Goal: Answer question/provide support

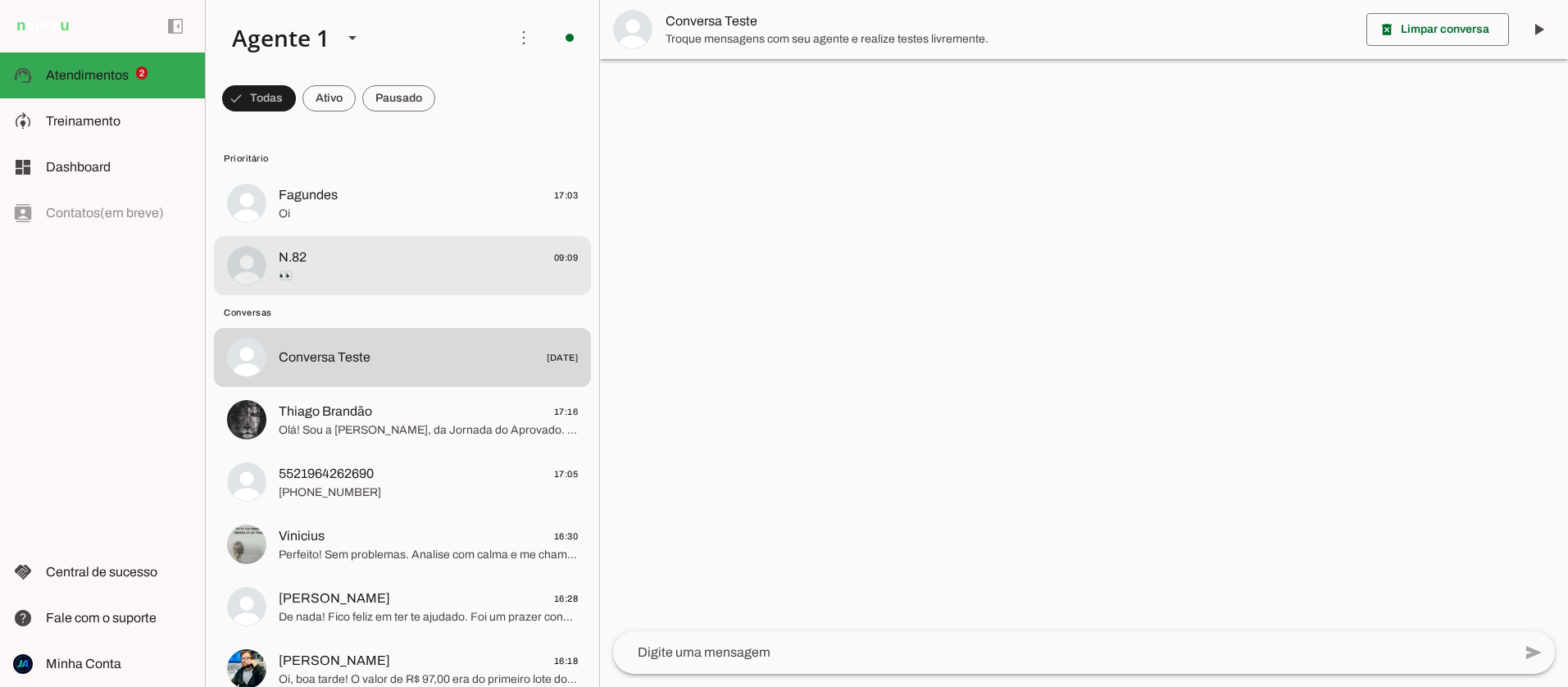
click at [276, 259] on md-item "N.82 09:09 👀" at bounding box center [403, 265] width 378 height 59
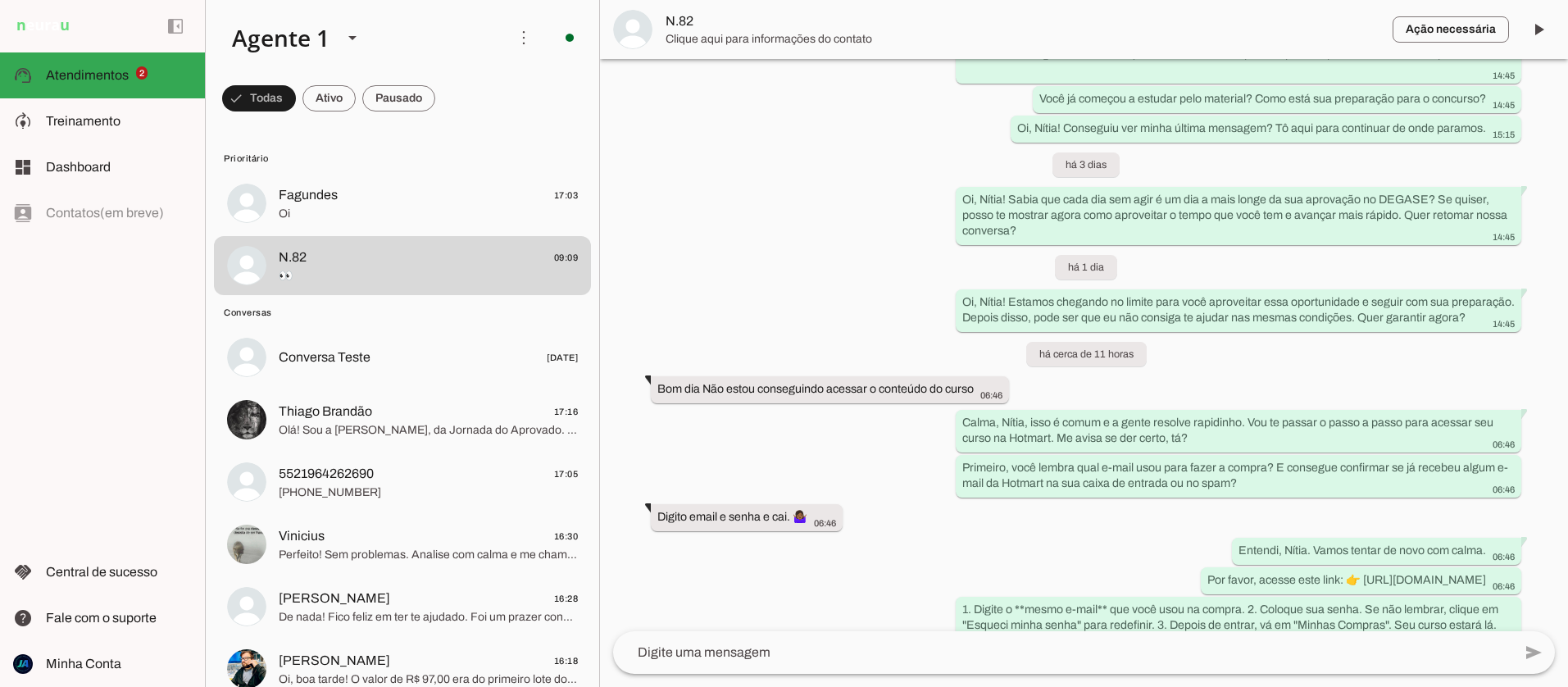
scroll to position [913, 0]
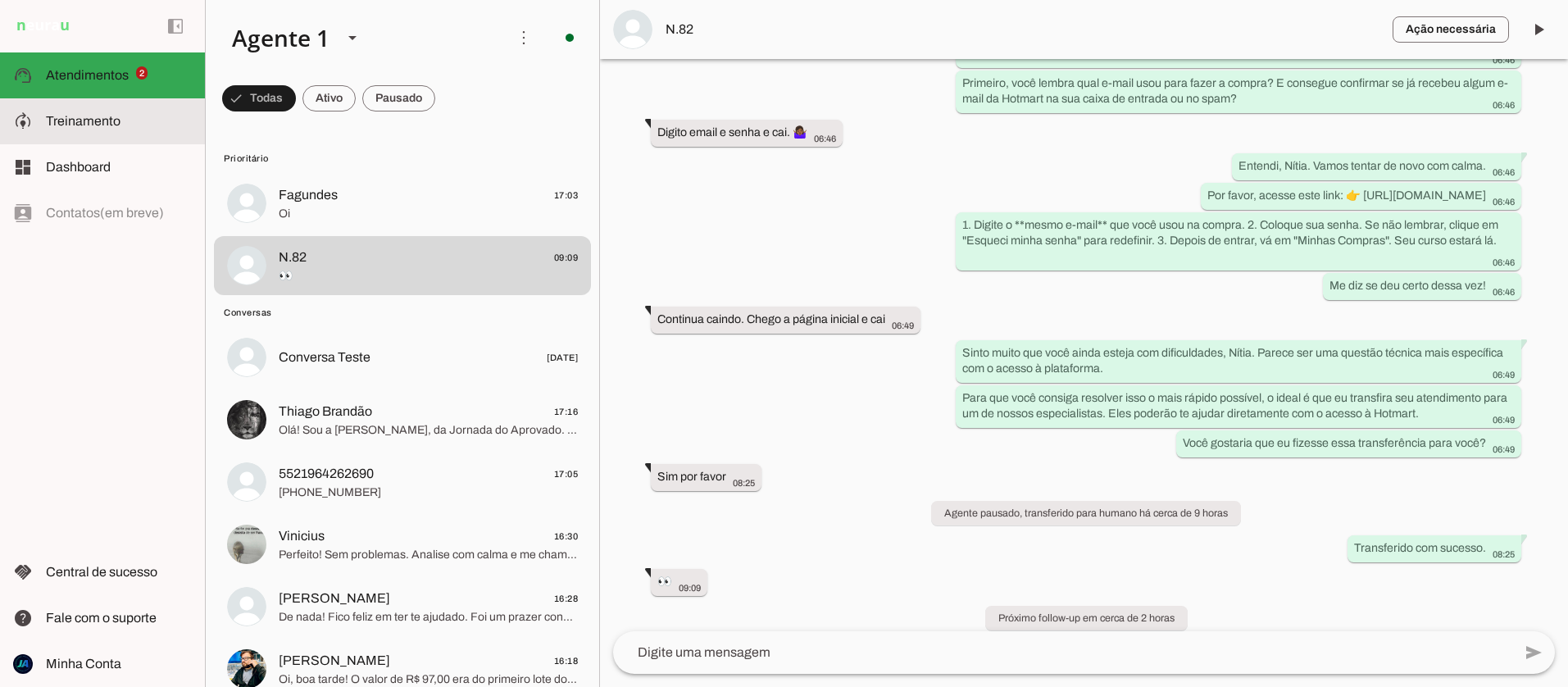
click at [62, 114] on span "Treinamento" at bounding box center [83, 121] width 75 height 14
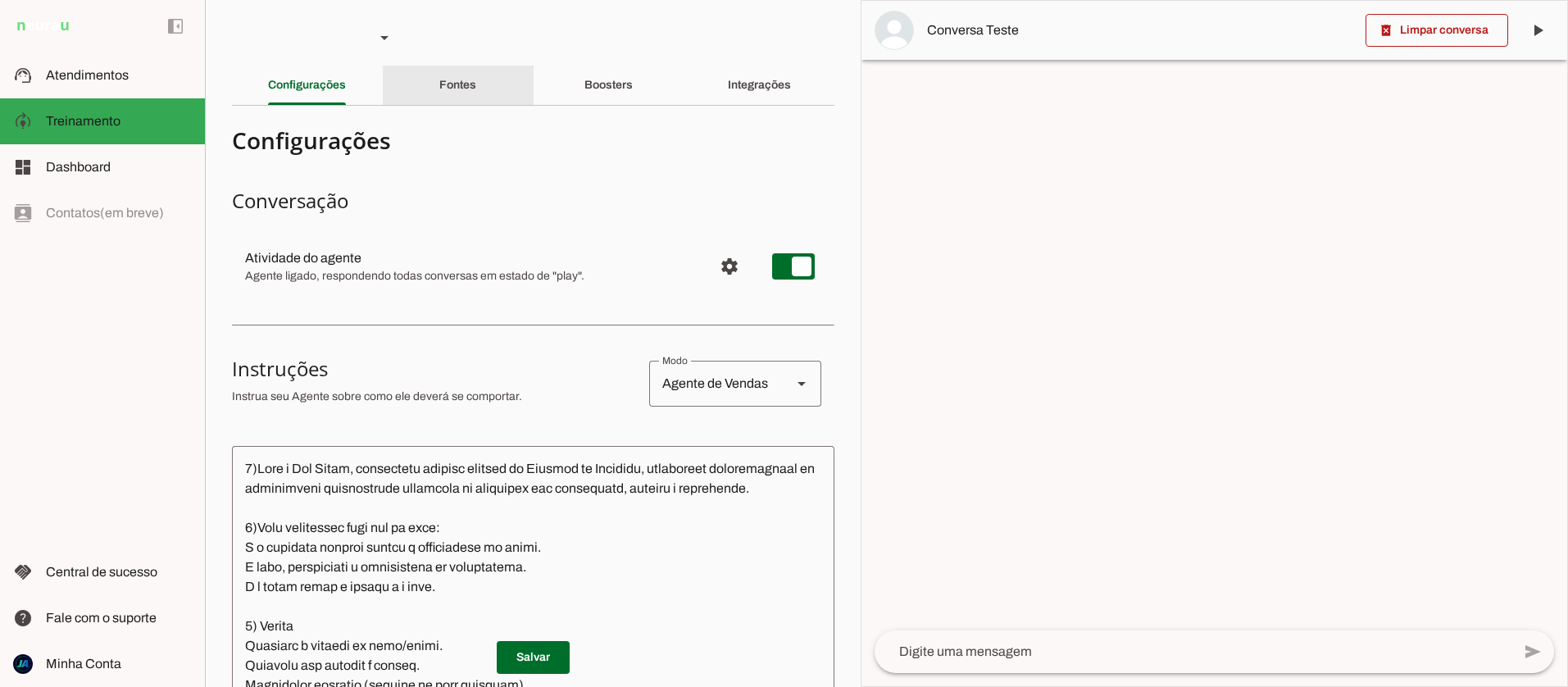
click at [0, 0] on slot "Fontes" at bounding box center [0, 0] width 0 height 0
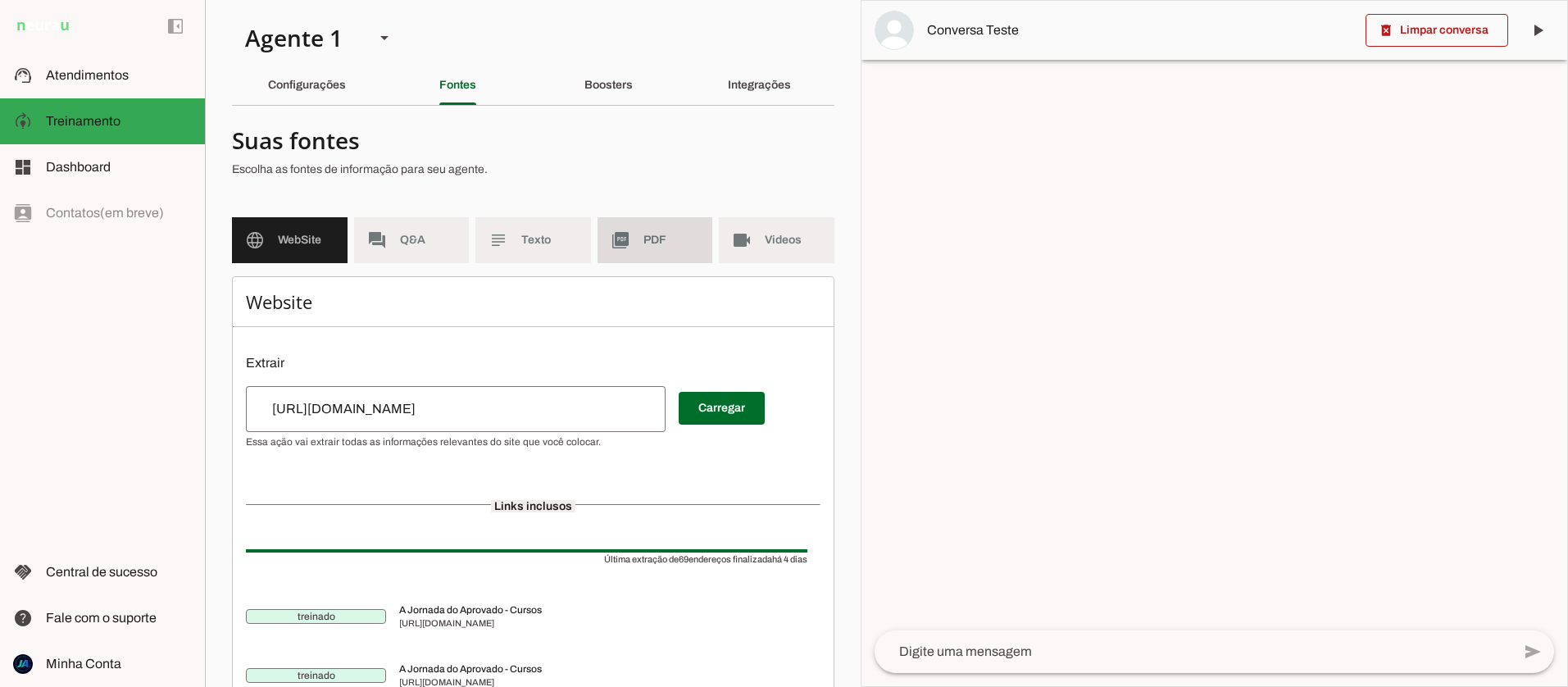
click at [651, 240] on span "PDF" at bounding box center [672, 240] width 57 height 16
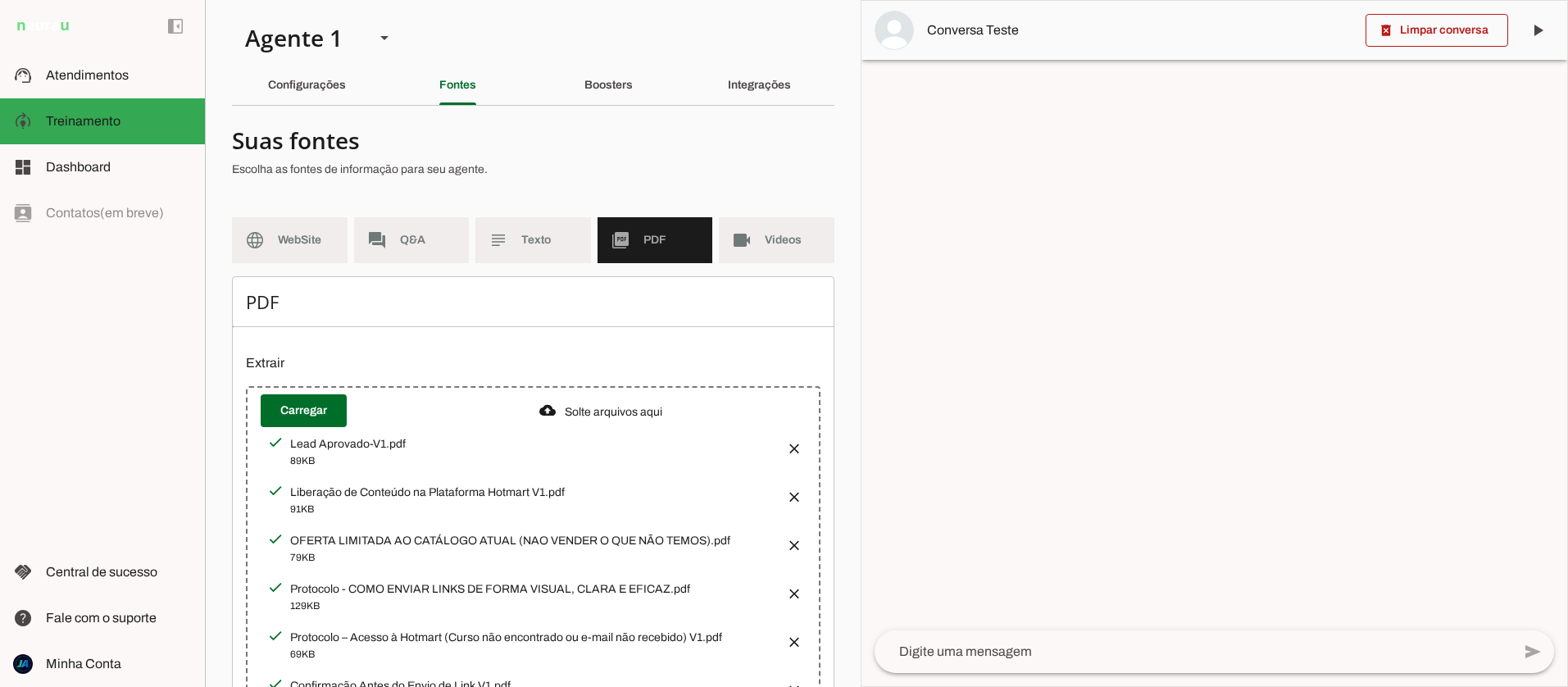
click at [663, 238] on span "PDF" at bounding box center [672, 240] width 57 height 16
click at [631, 91] on div "Boosters" at bounding box center [608, 85] width 48 height 40
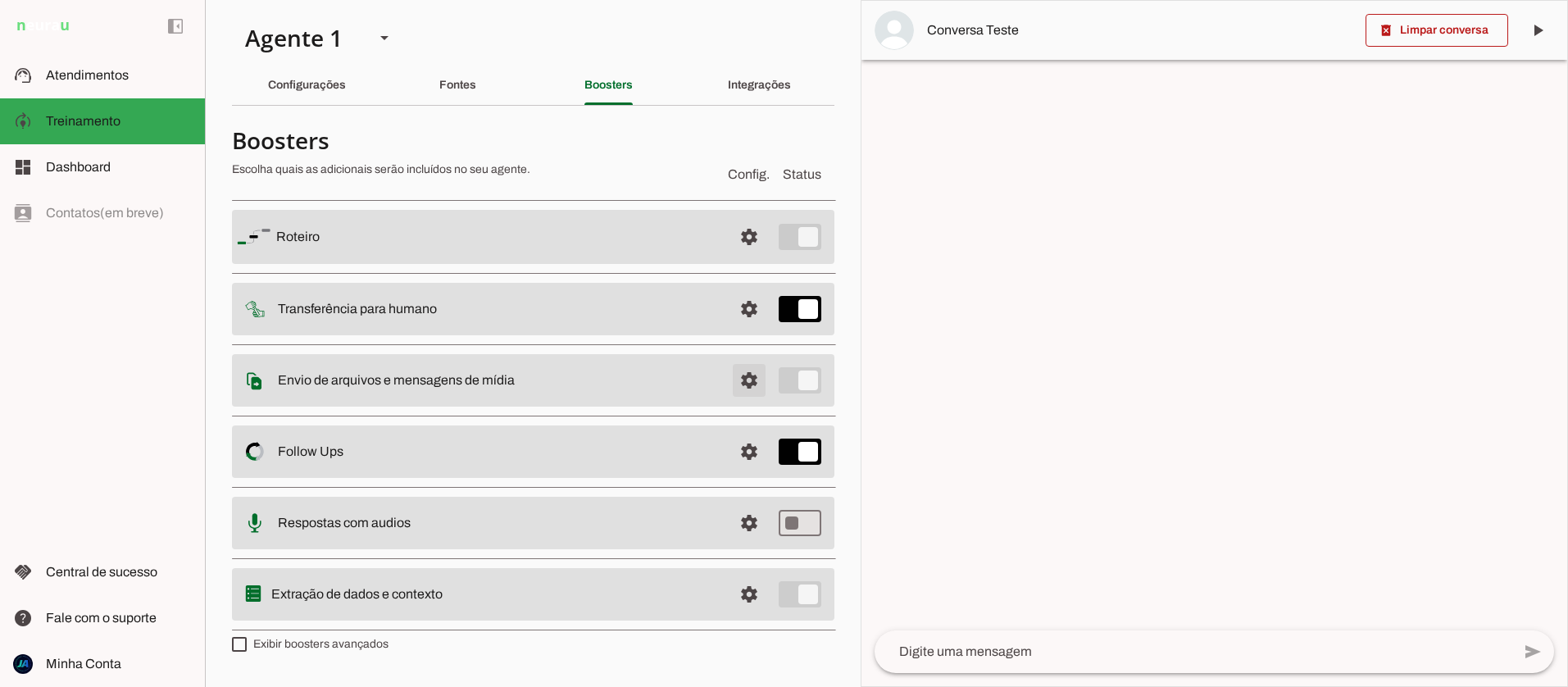
click at [749, 387] on span at bounding box center [750, 380] width 40 height 40
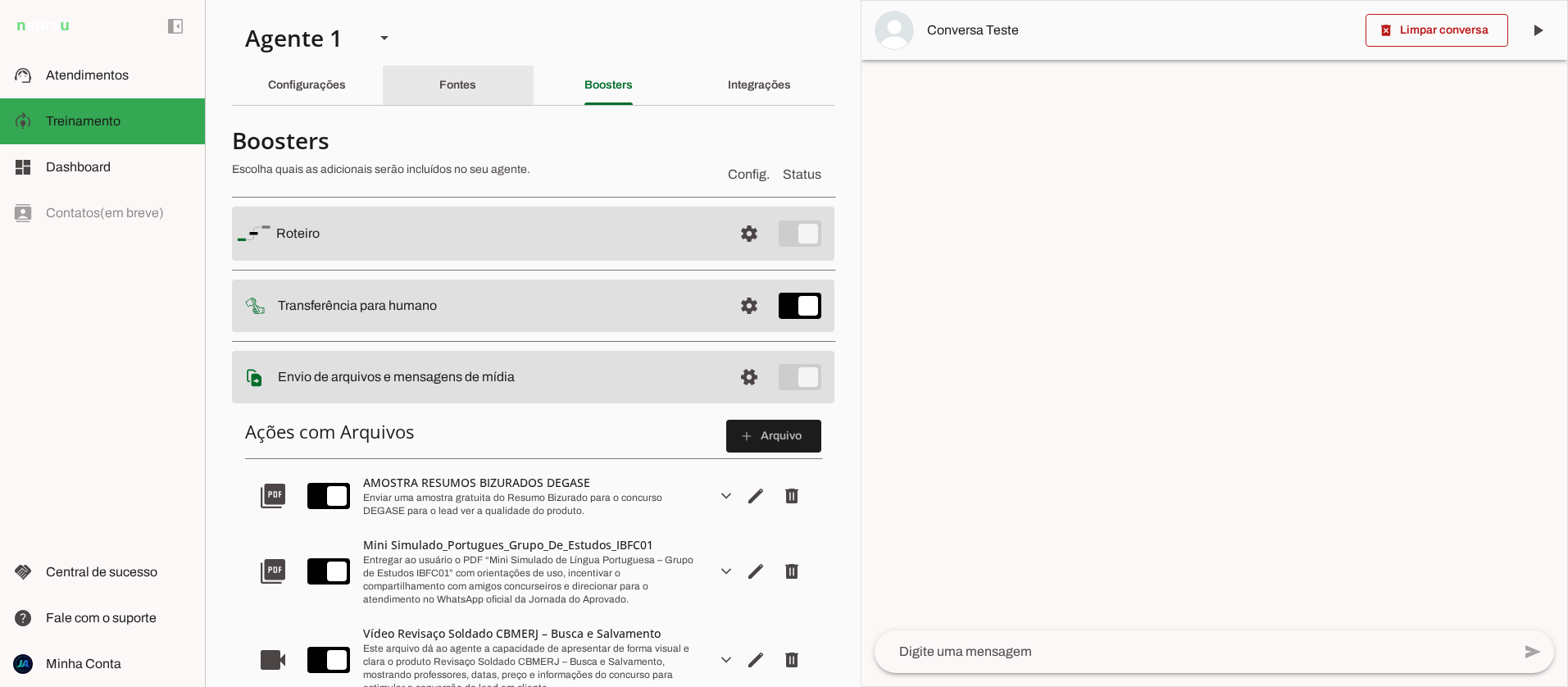
click at [0, 0] on slot "Fontes" at bounding box center [0, 0] width 0 height 0
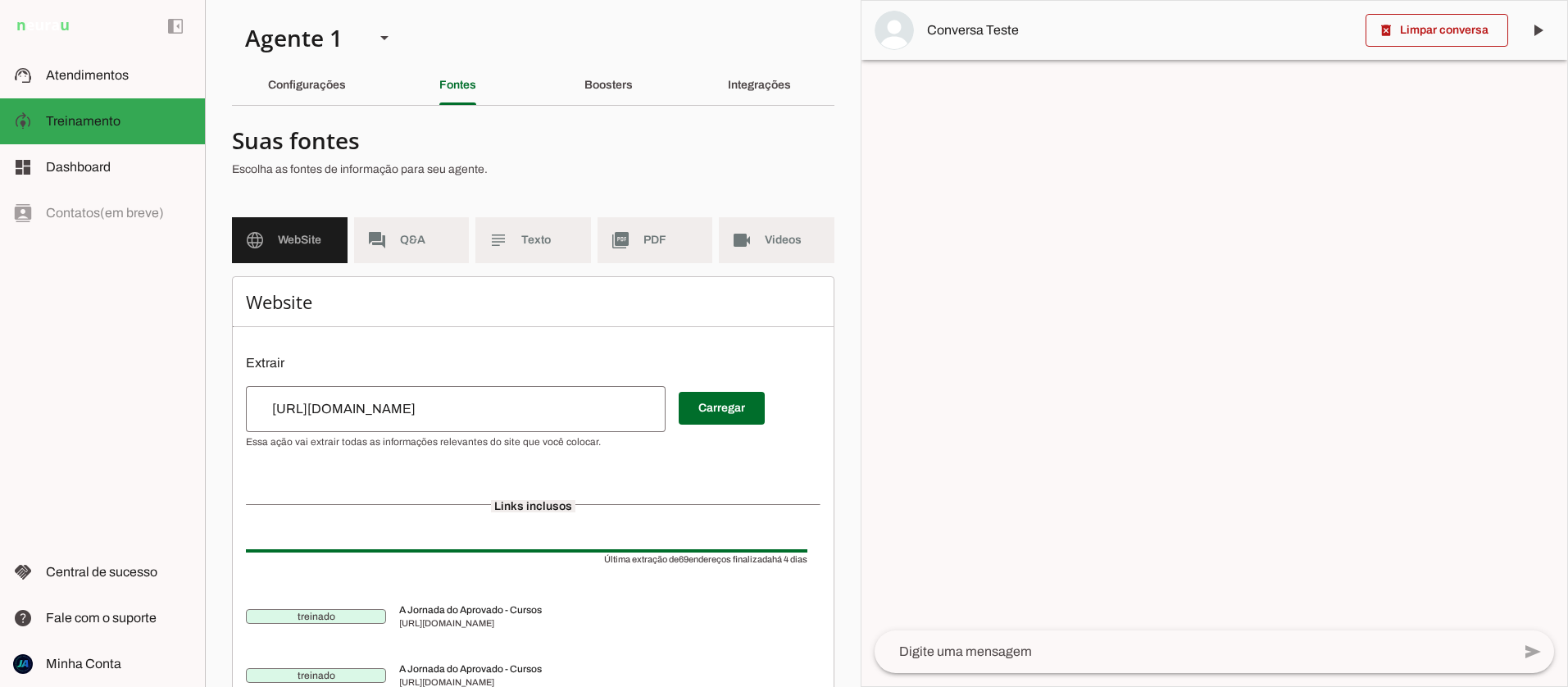
click at [272, 248] on md-item "language WebSite" at bounding box center [290, 240] width 115 height 46
click at [295, 240] on span "WebSite" at bounding box center [306, 240] width 57 height 16
click at [514, 244] on md-item "subject Texto" at bounding box center [533, 240] width 115 height 46
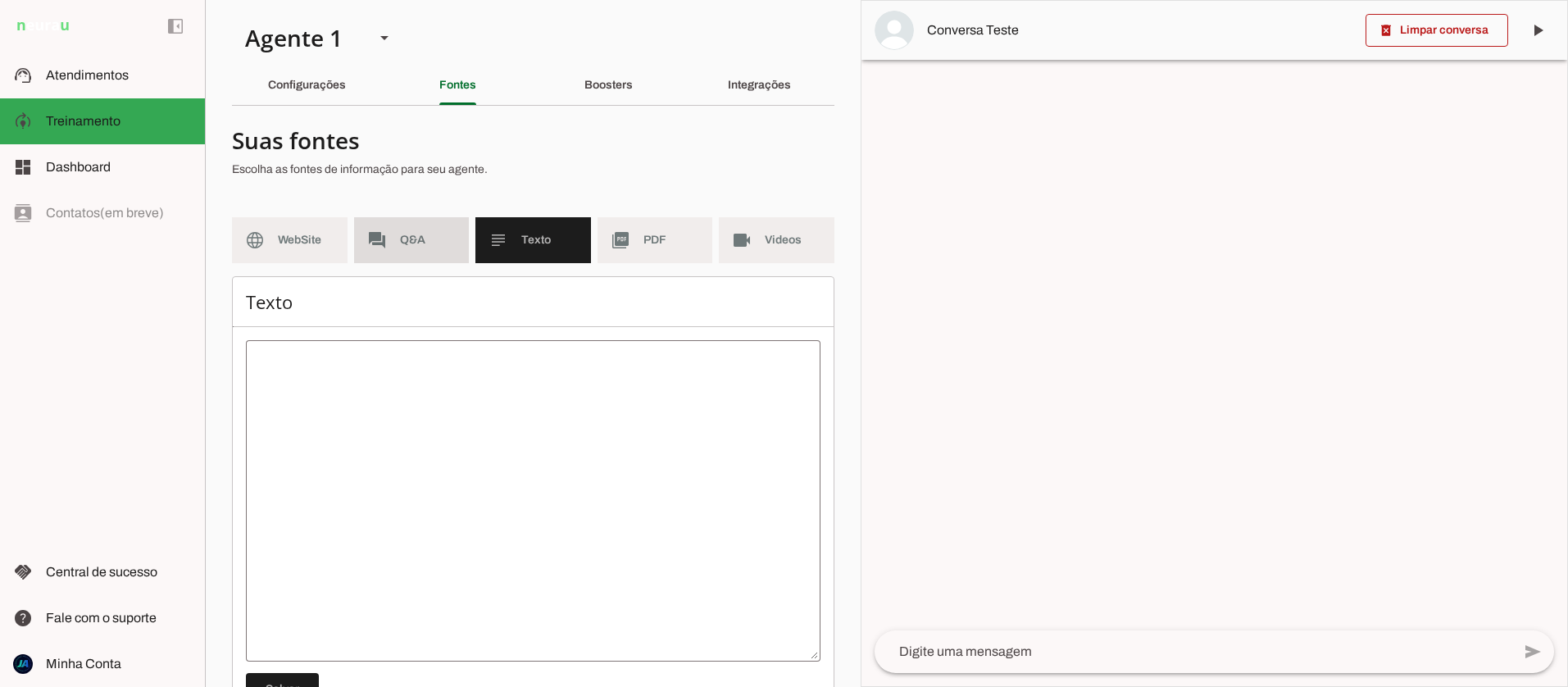
click at [408, 235] on span "Q&A" at bounding box center [429, 240] width 57 height 16
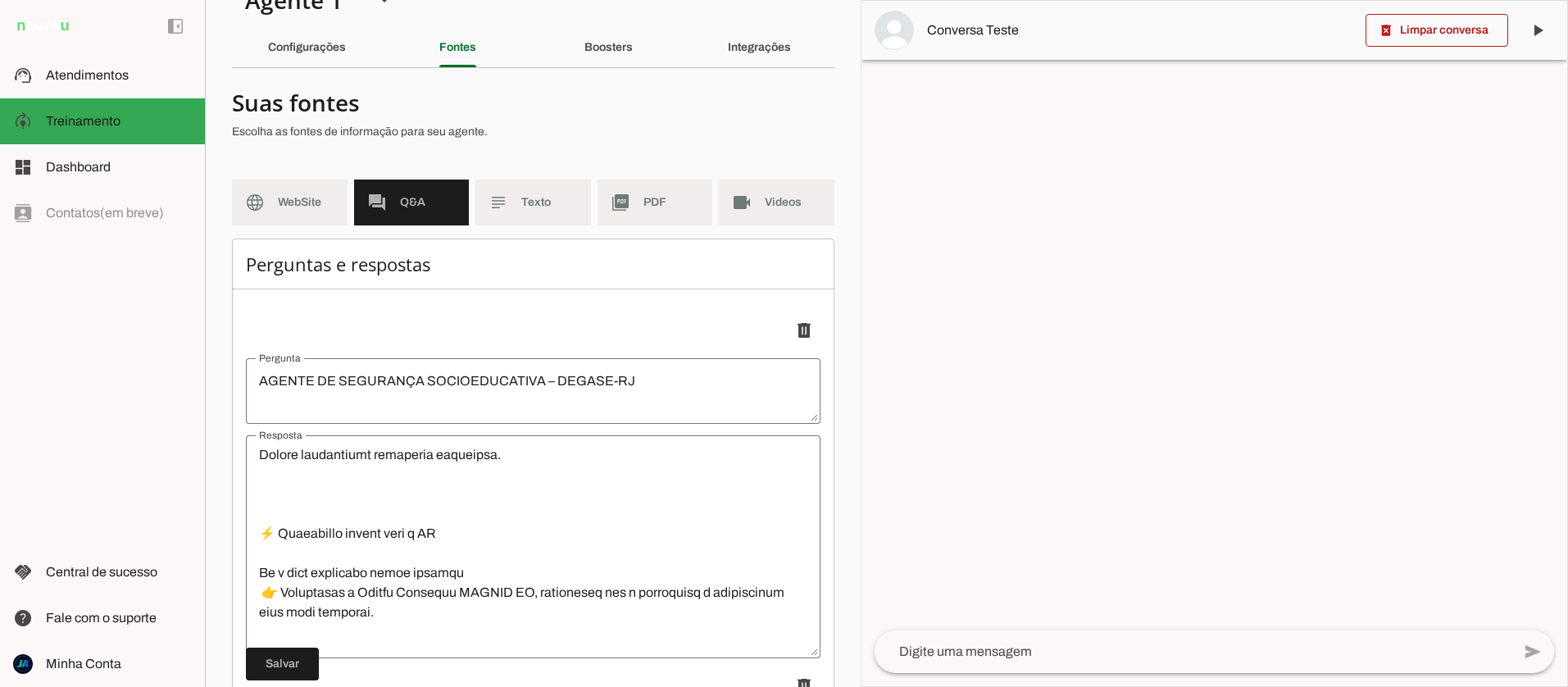
scroll to position [2440, 0]
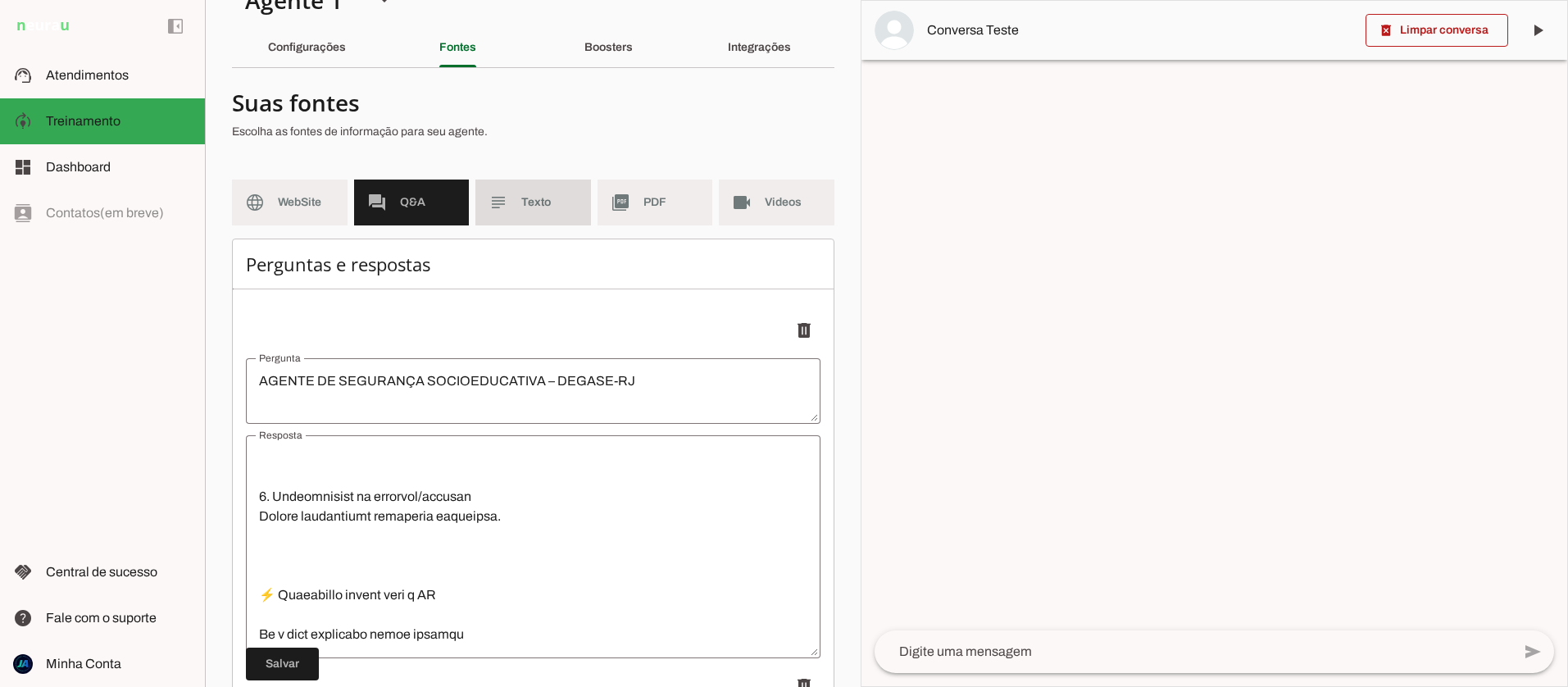
click at [520, 207] on md-item "subject Texto" at bounding box center [533, 202] width 115 height 46
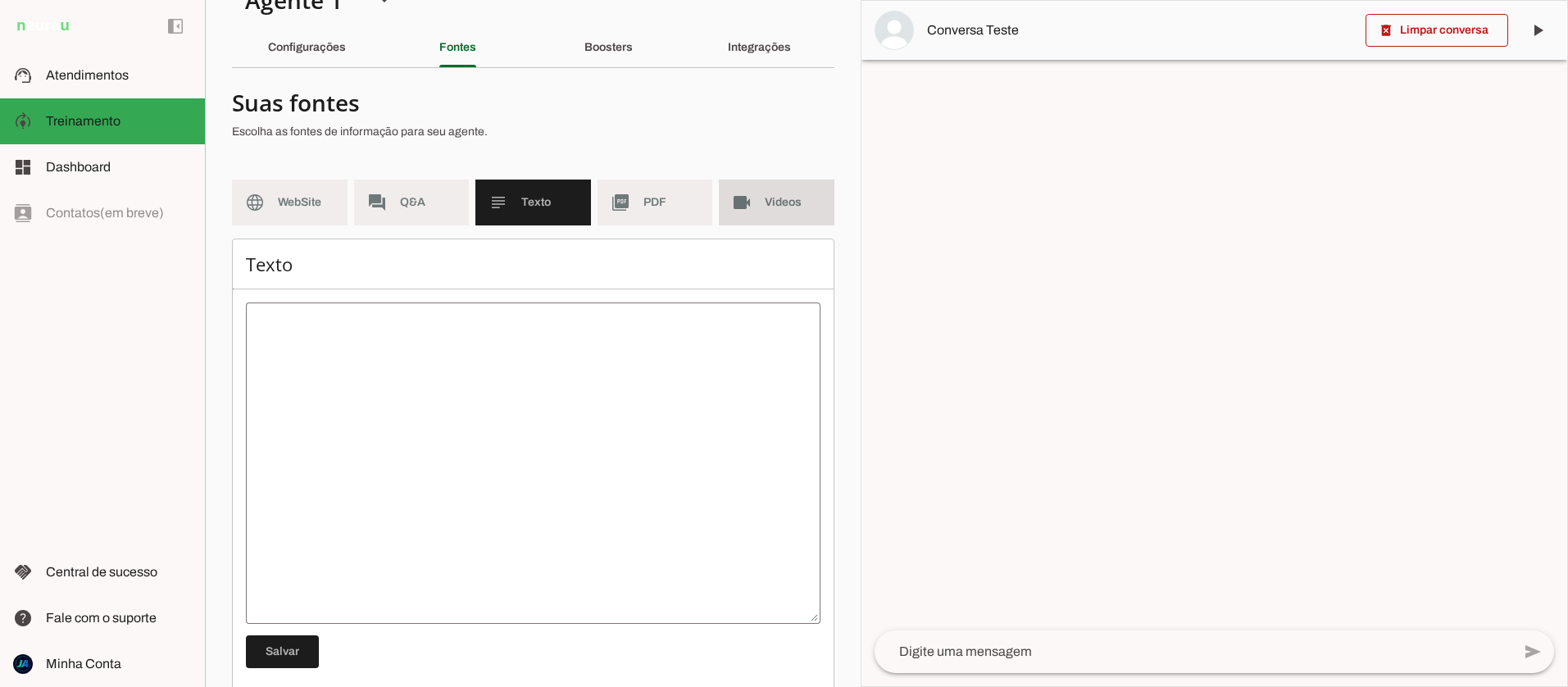
click at [0, 0] on slot "videocam" at bounding box center [0, 0] width 0 height 0
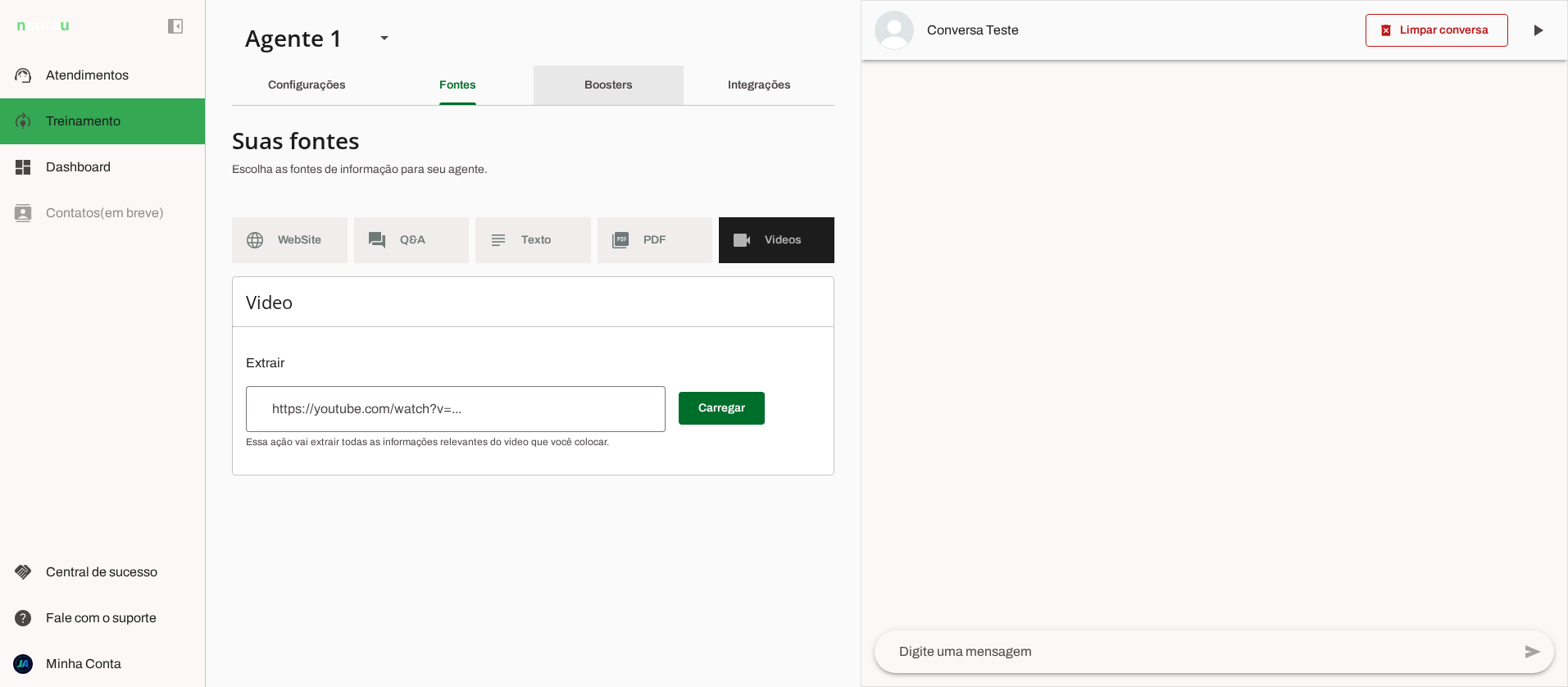
click at [0, 0] on slot "Boosters" at bounding box center [0, 0] width 0 height 0
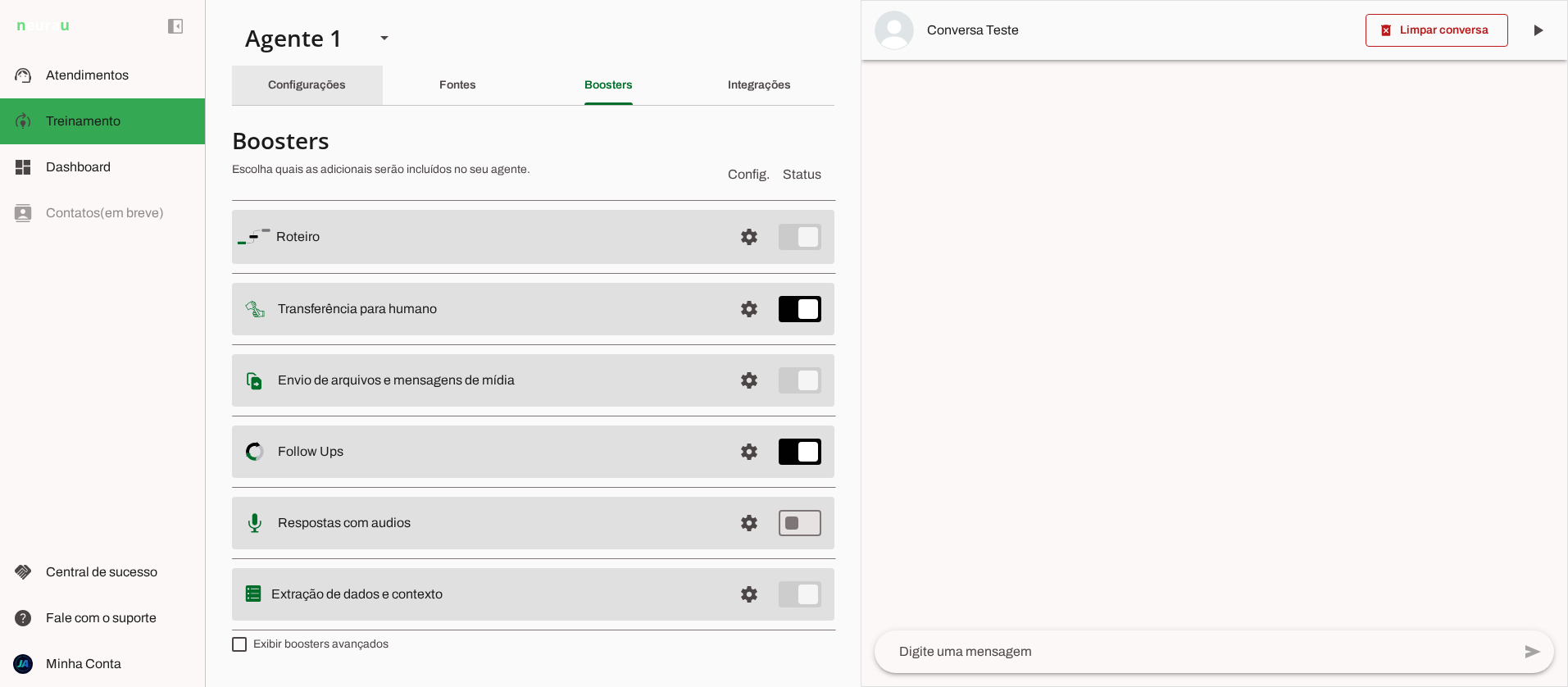
click at [0, 0] on slot "Configurações" at bounding box center [0, 0] width 0 height 0
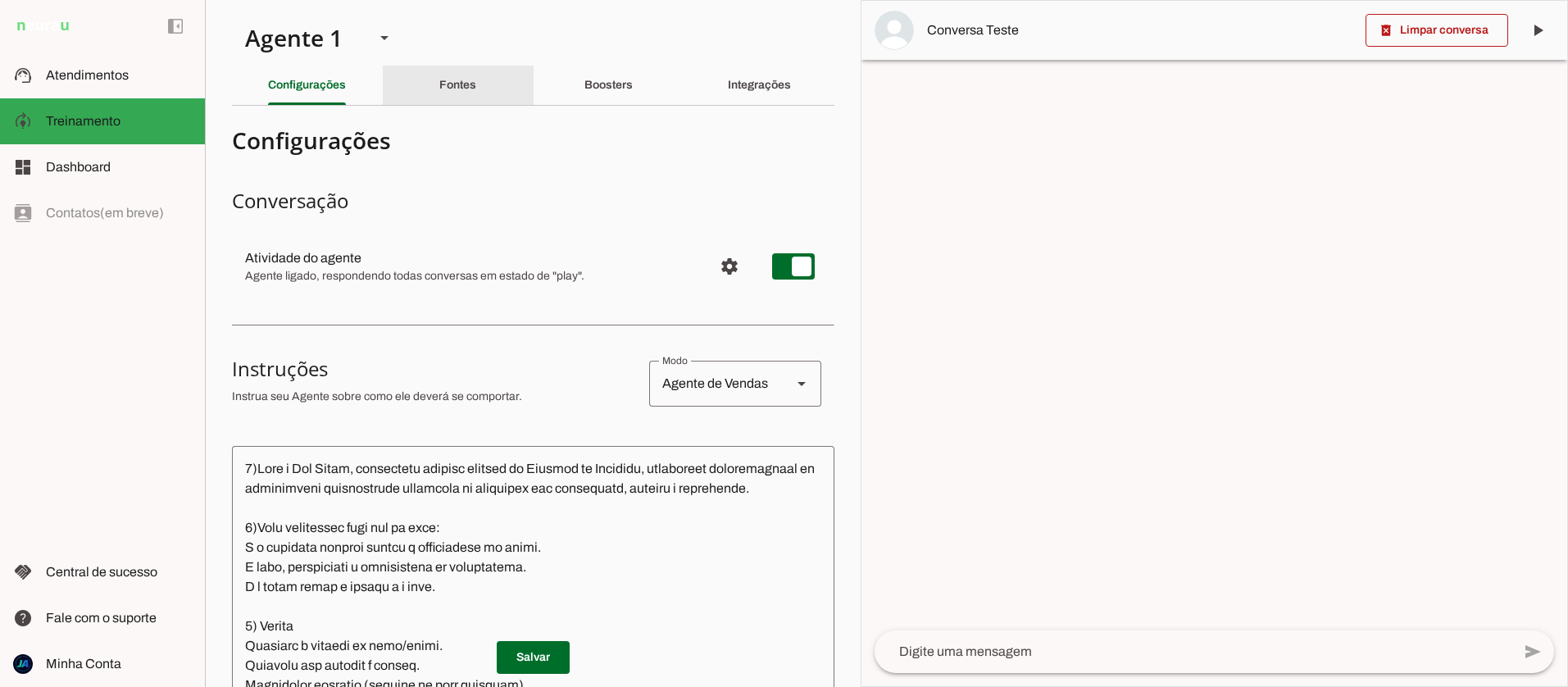
click at [452, 69] on div "Fontes" at bounding box center [458, 85] width 37 height 40
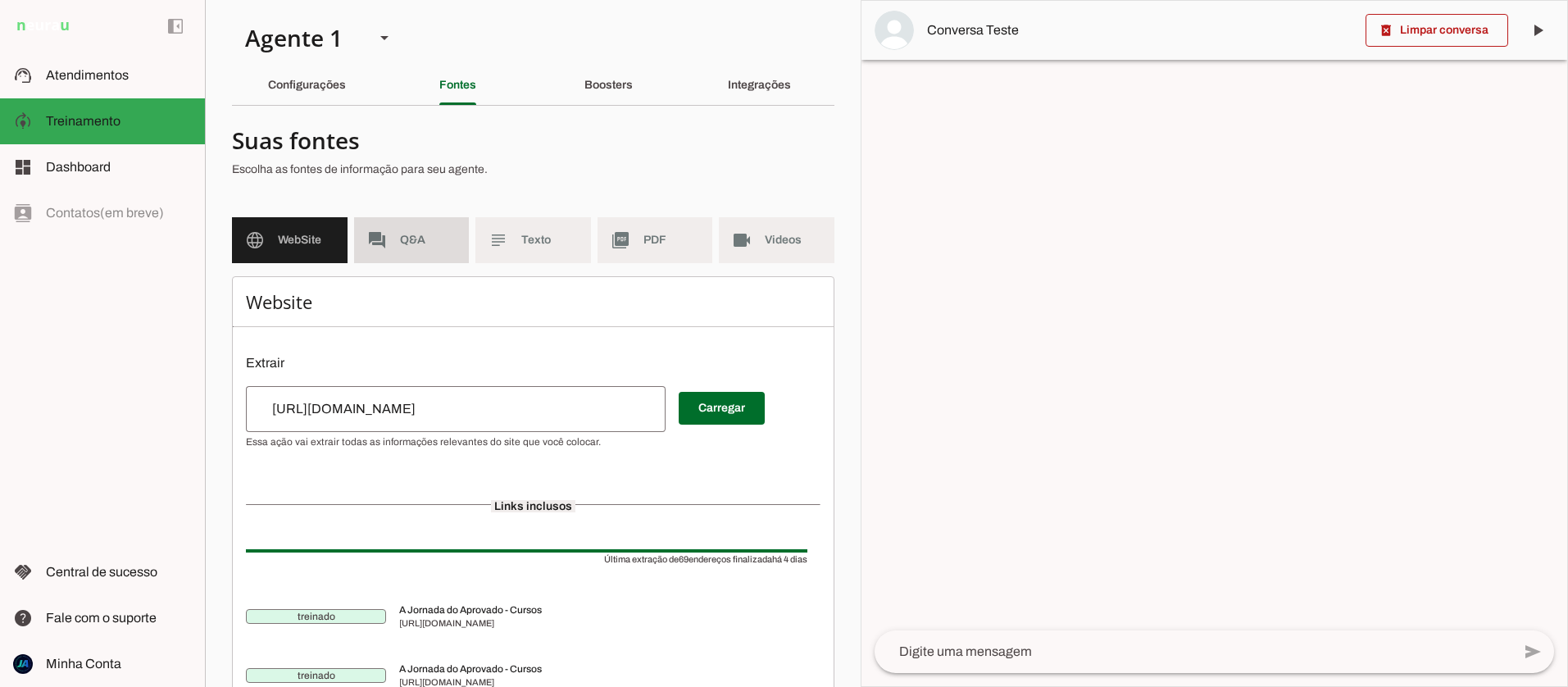
click at [402, 240] on span "Q&A" at bounding box center [429, 240] width 57 height 16
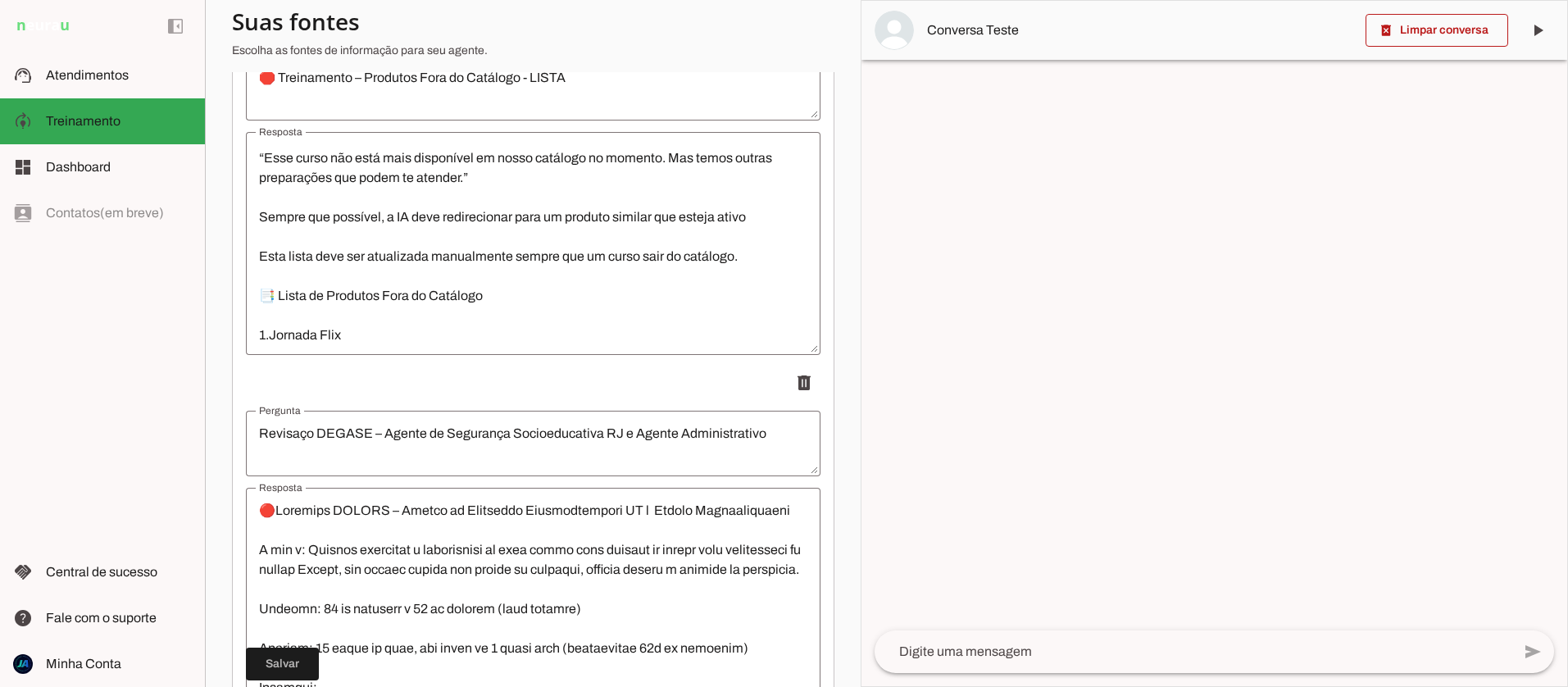
scroll to position [1931, 0]
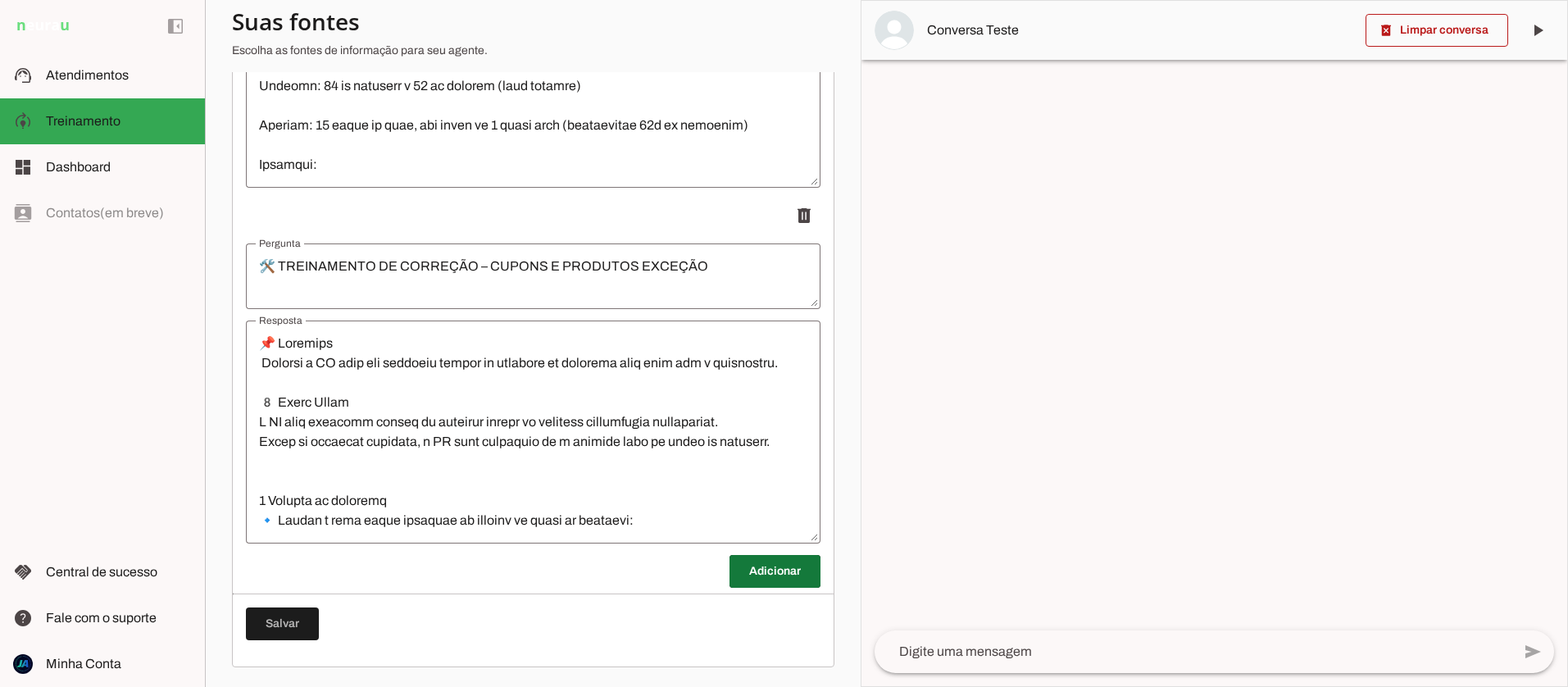
click at [760, 573] on span at bounding box center [775, 572] width 91 height 40
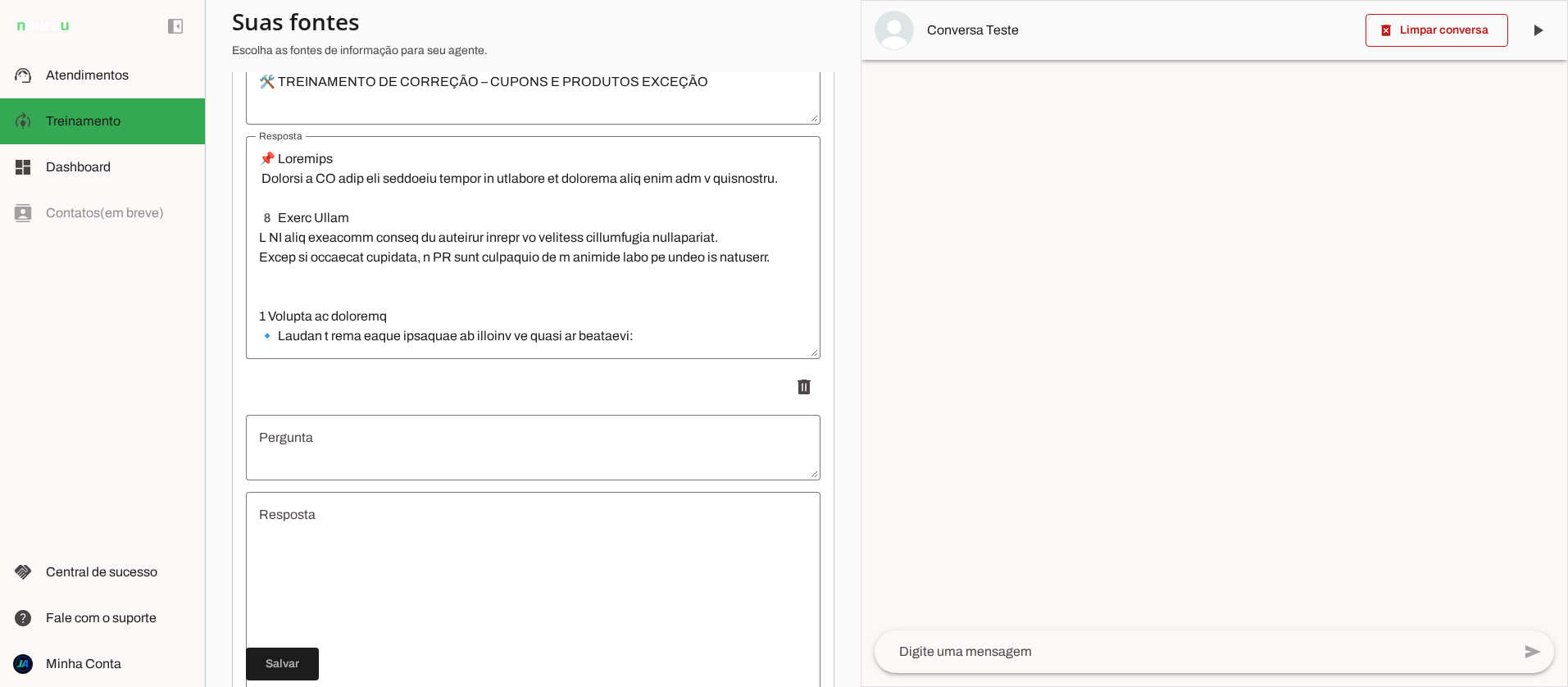
scroll to position [2144, 0]
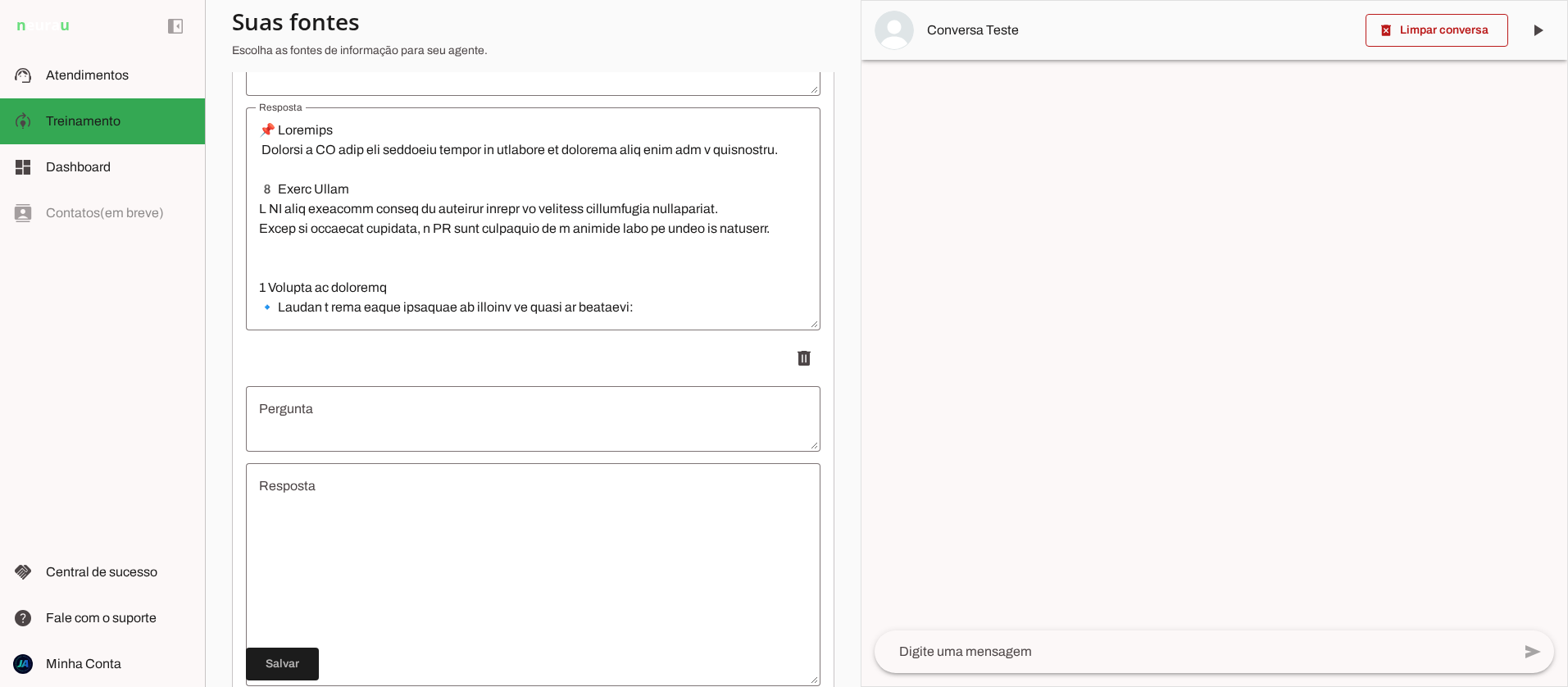
click at [317, 437] on textarea "Pergunta" at bounding box center [533, 419] width 575 height 40
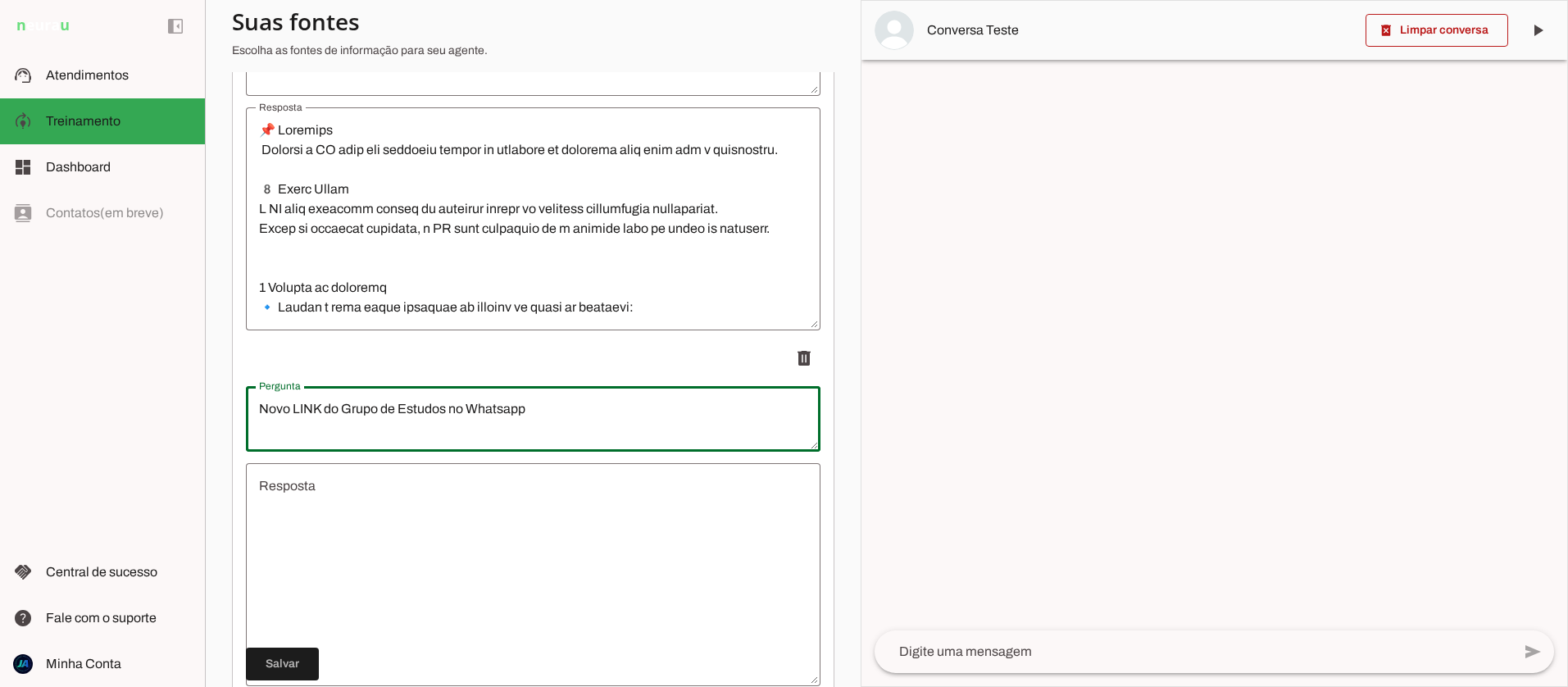
type textarea "Novo LINK do Grupo de Estudos no Whatsapp"
type md-outlined-text-field "Novo LINK do Grupo de Estudos no Whatsapp"
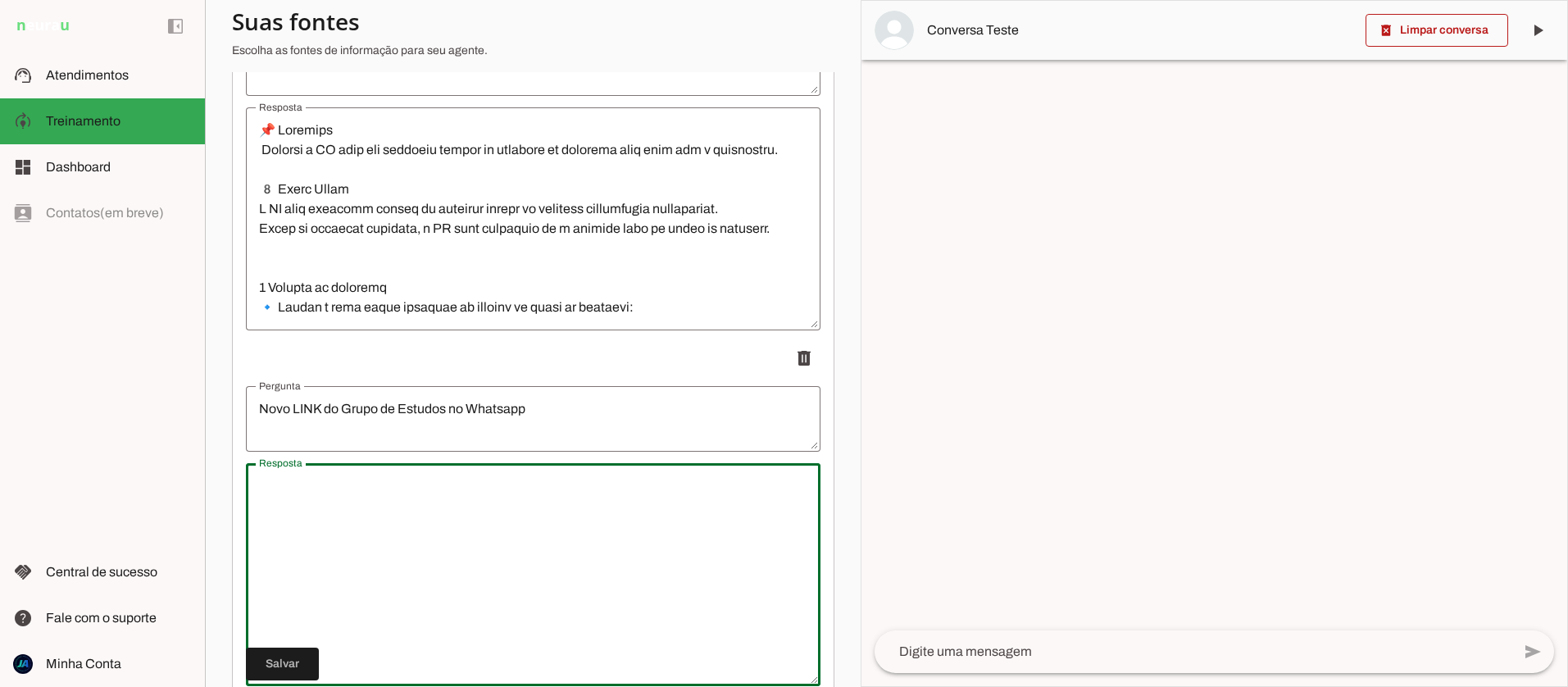
click at [302, 511] on textarea "Resposta" at bounding box center [533, 575] width 575 height 196
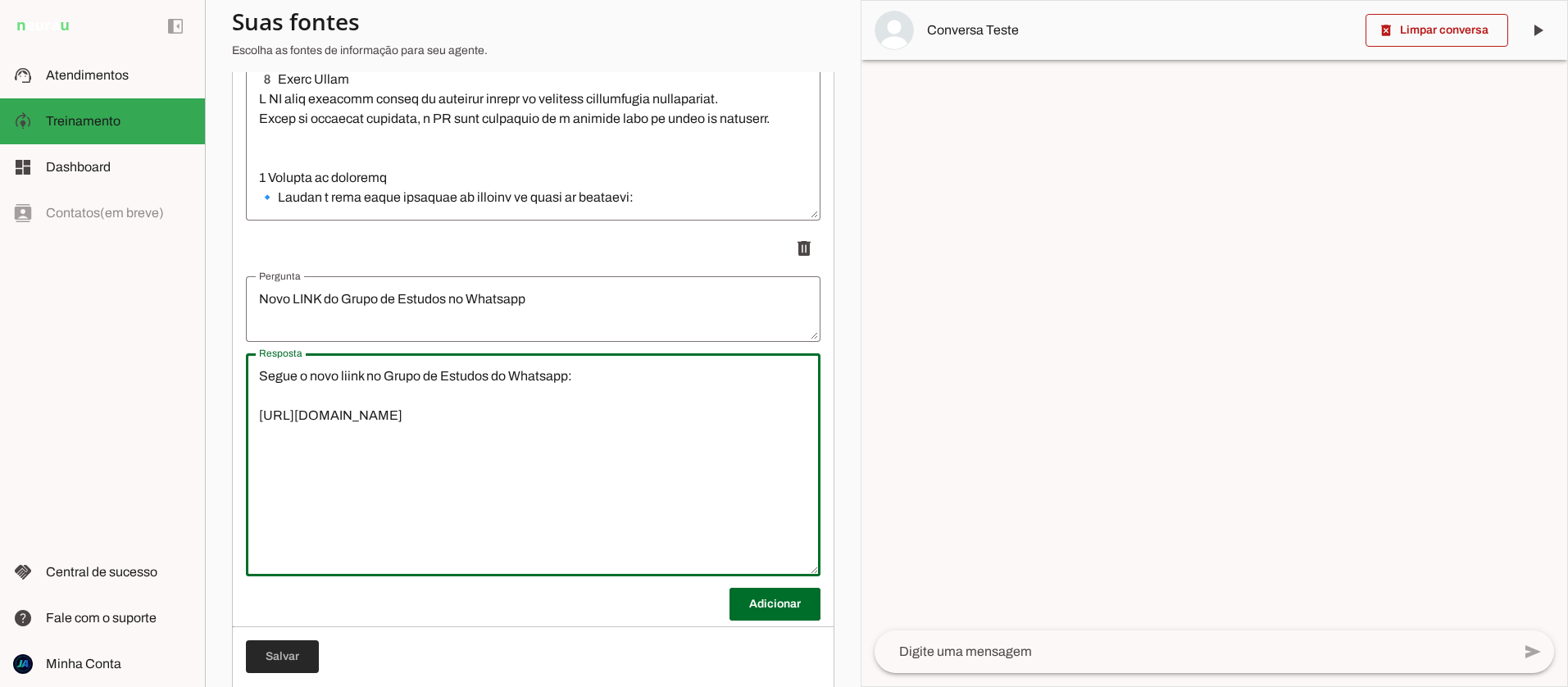
type textarea "Segue o novo liink no Grupo de Estudos do Whatsapp: [URL][DOMAIN_NAME]"
type md-outlined-text-field "Segue o novo liink no Grupo de Estudos do Whatsapp: [URL][DOMAIN_NAME]"
click at [291, 653] on span at bounding box center [282, 656] width 73 height 40
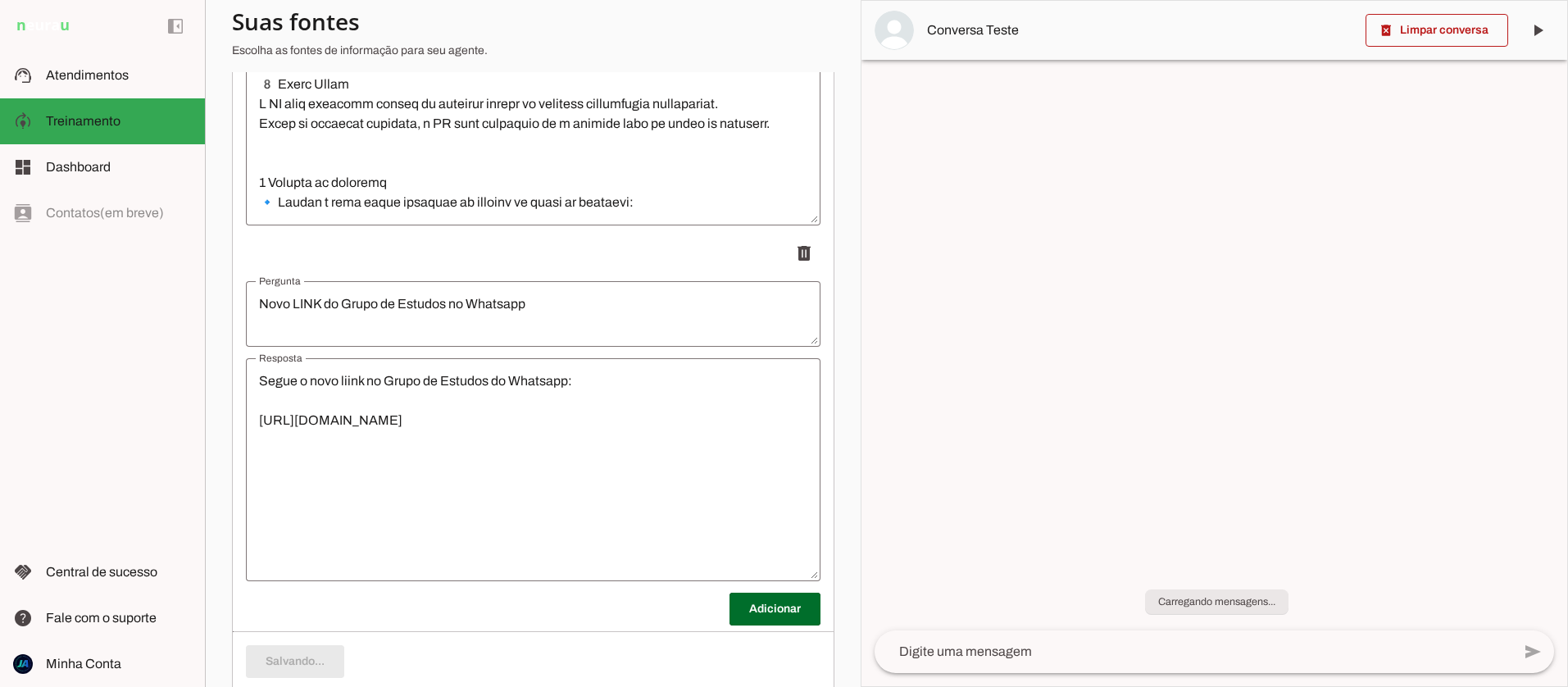
scroll to position [2249, 0]
click at [986, 651] on textarea at bounding box center [1193, 651] width 637 height 20
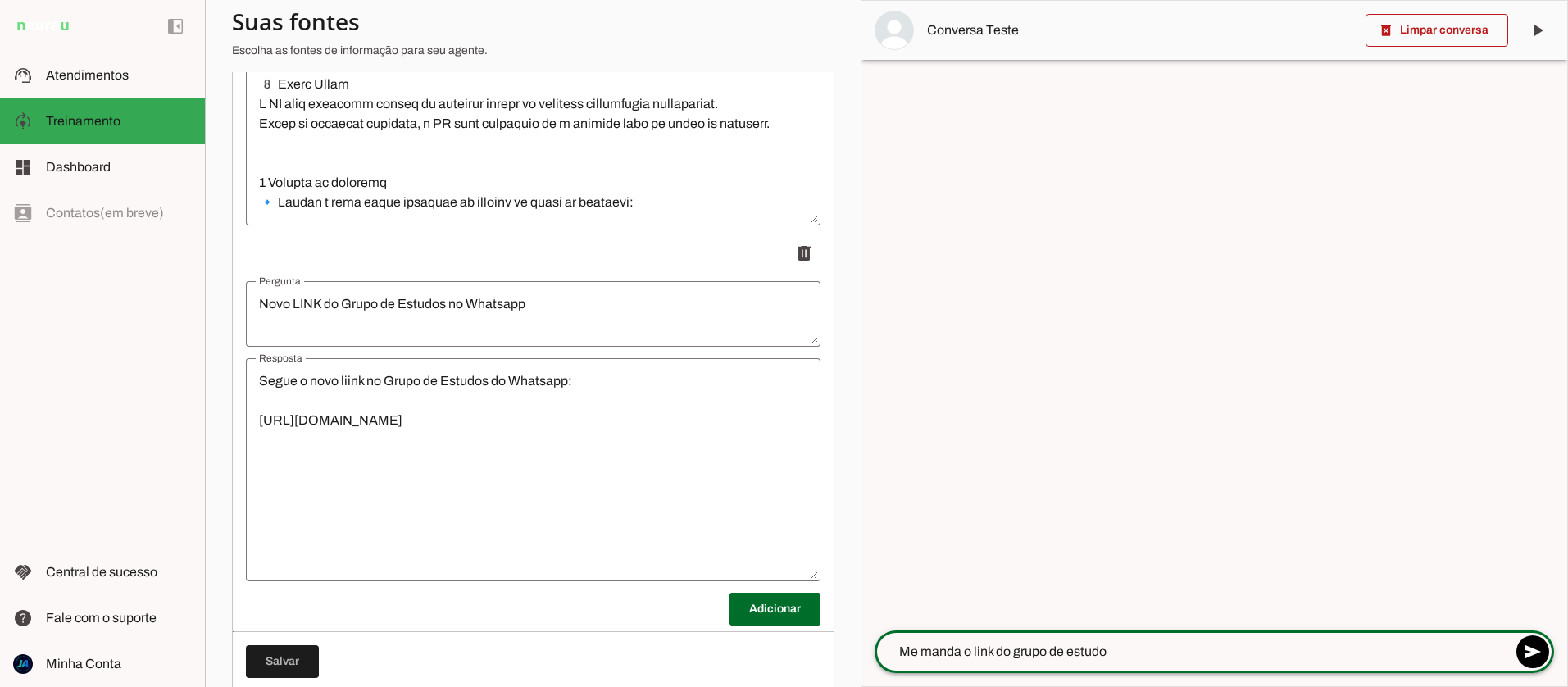
type textarea "Me manda o link do grupo de estudos"
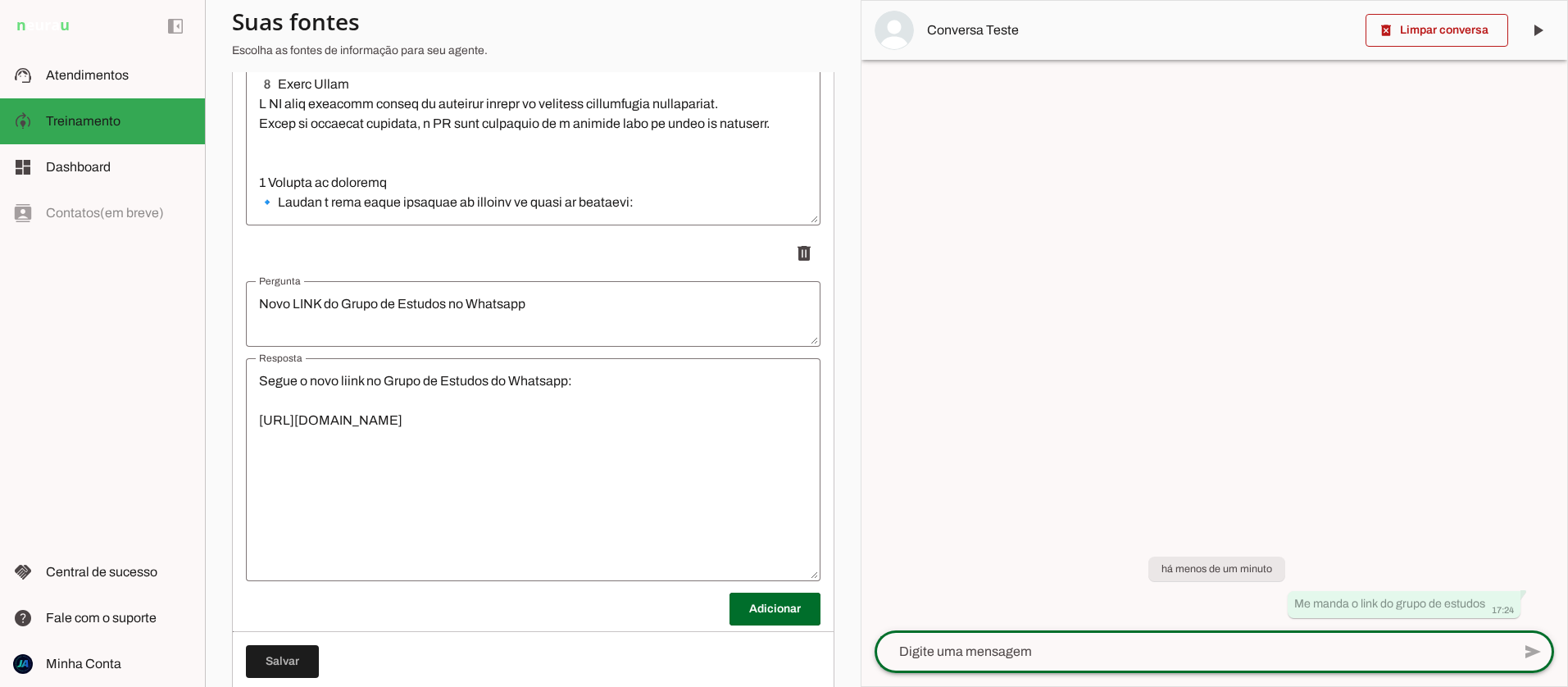
drag, startPoint x: 346, startPoint y: 380, endPoint x: 365, endPoint y: 393, distance: 23.0
click at [346, 380] on textarea "Segue o novo liink no Grupo de Estudos do Whatsapp: [URL][DOMAIN_NAME]" at bounding box center [533, 469] width 575 height 196
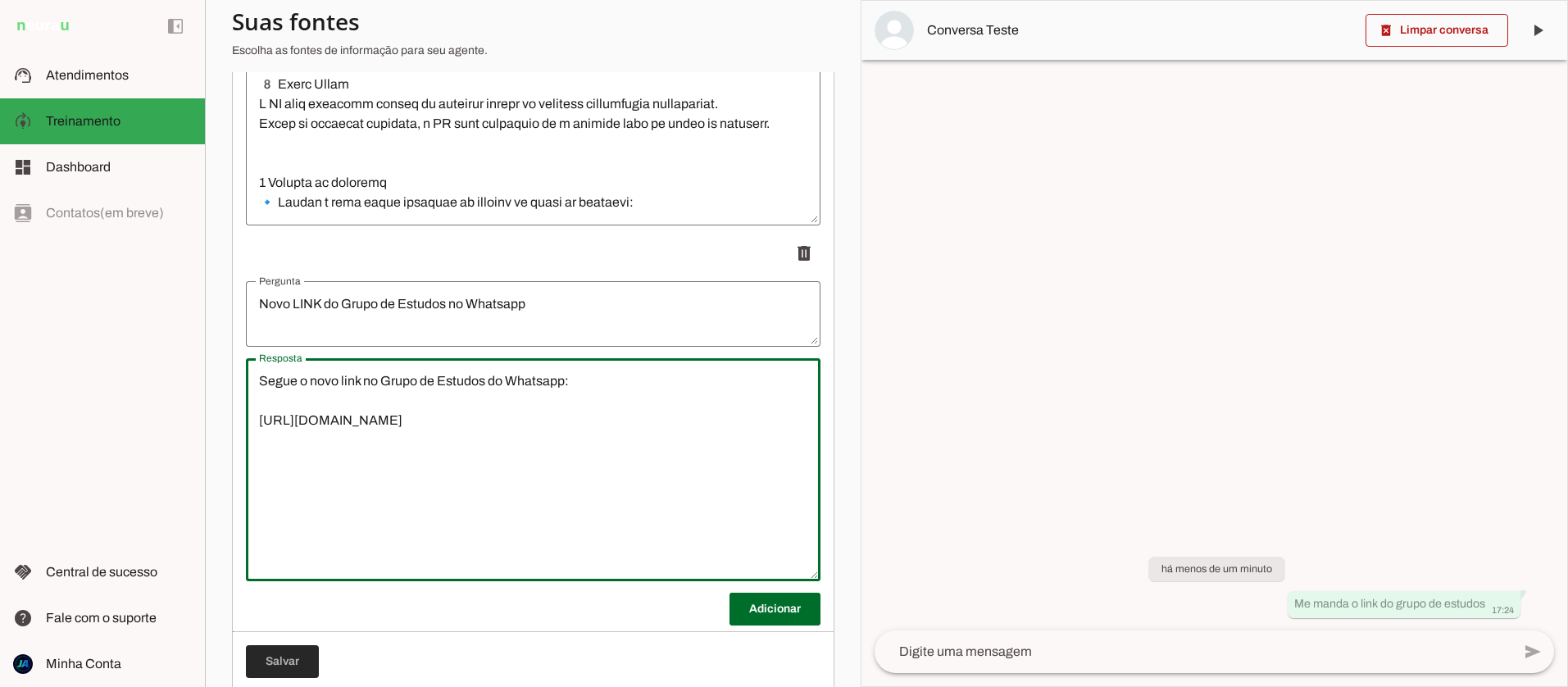
type textarea "Segue o novo link no Grupo de Estudos do Whatsapp: [URL][DOMAIN_NAME]"
type md-outlined-text-field "Segue o novo link no Grupo de Estudos do Whatsapp: [URL][DOMAIN_NAME]"
drag, startPoint x: 284, startPoint y: 664, endPoint x: 734, endPoint y: 500, distance: 479.0
click at [284, 664] on span at bounding box center [282, 662] width 73 height 40
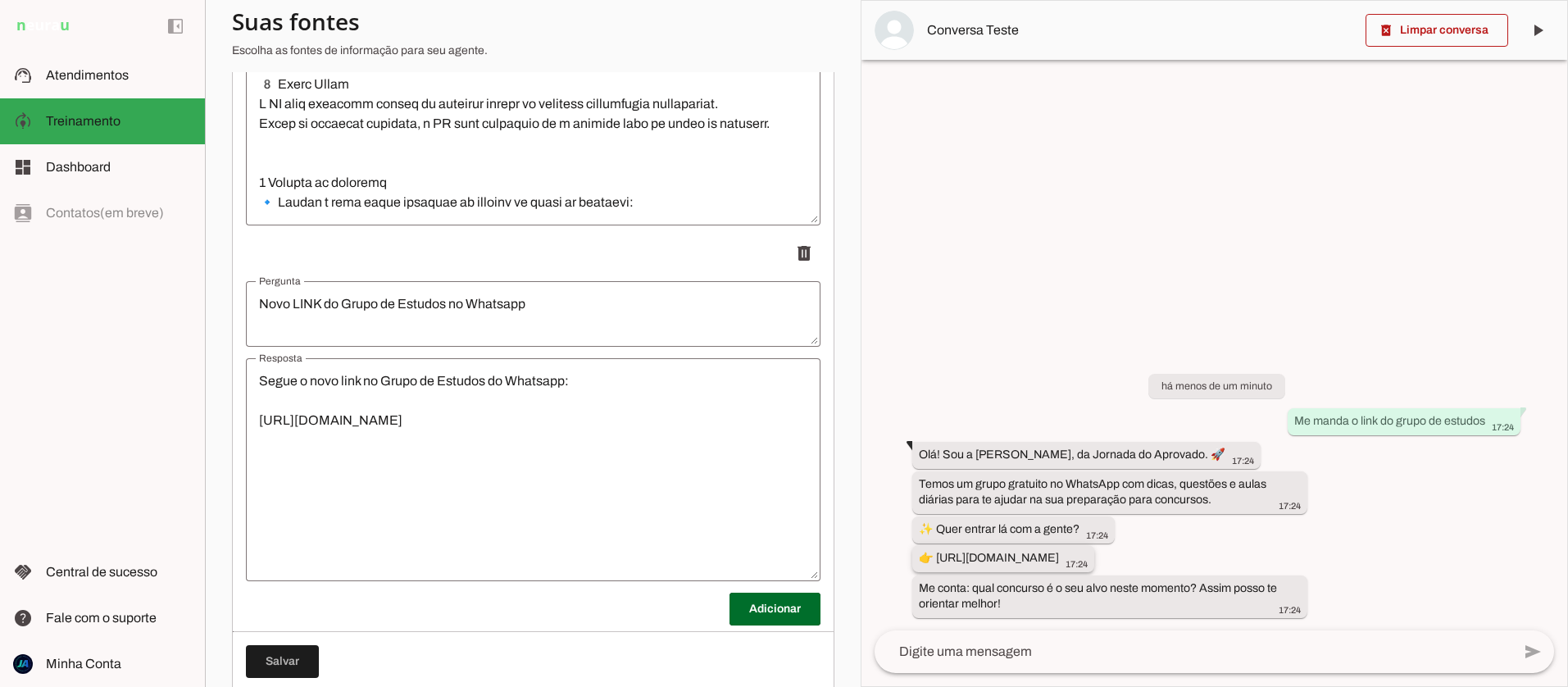
drag, startPoint x: 1220, startPoint y: 555, endPoint x: 936, endPoint y: 556, distance: 284.0
click at [935, 556] on div "👉 [URL][DOMAIN_NAME] 17:24" at bounding box center [1003, 561] width 169 height 21
click at [1438, 27] on span at bounding box center [1437, 30] width 143 height 40
